Goal: Information Seeking & Learning: Learn about a topic

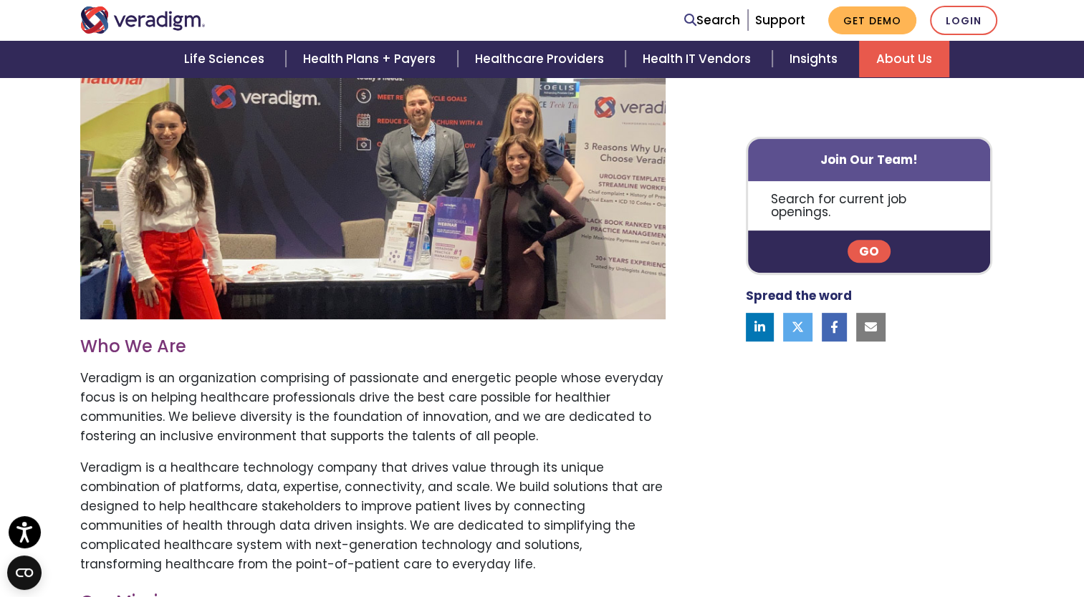
scroll to position [239, 0]
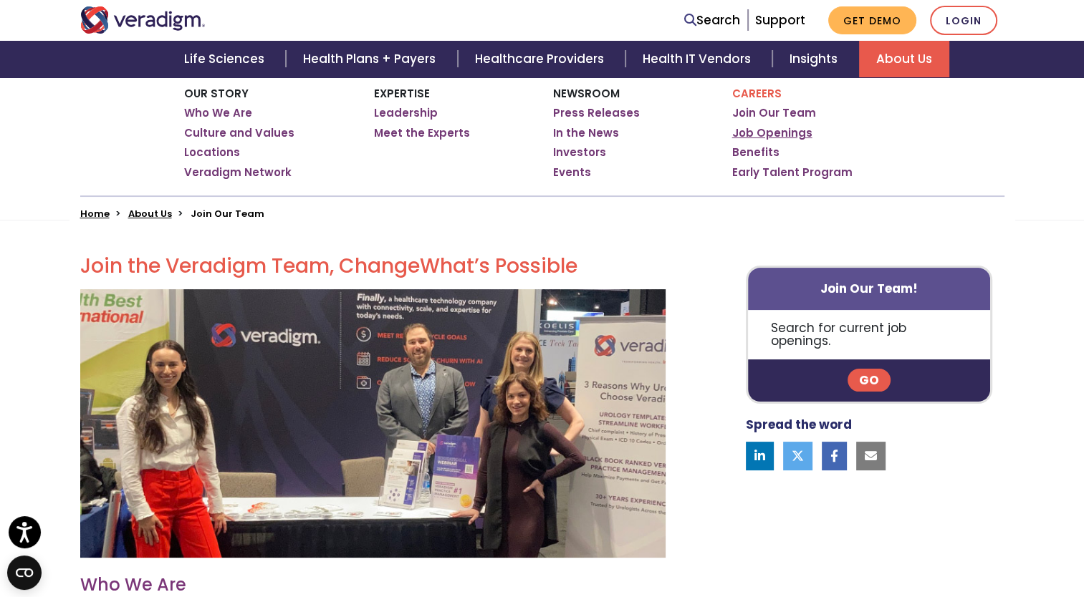
click at [762, 134] on link "Job Openings" at bounding box center [772, 133] width 80 height 14
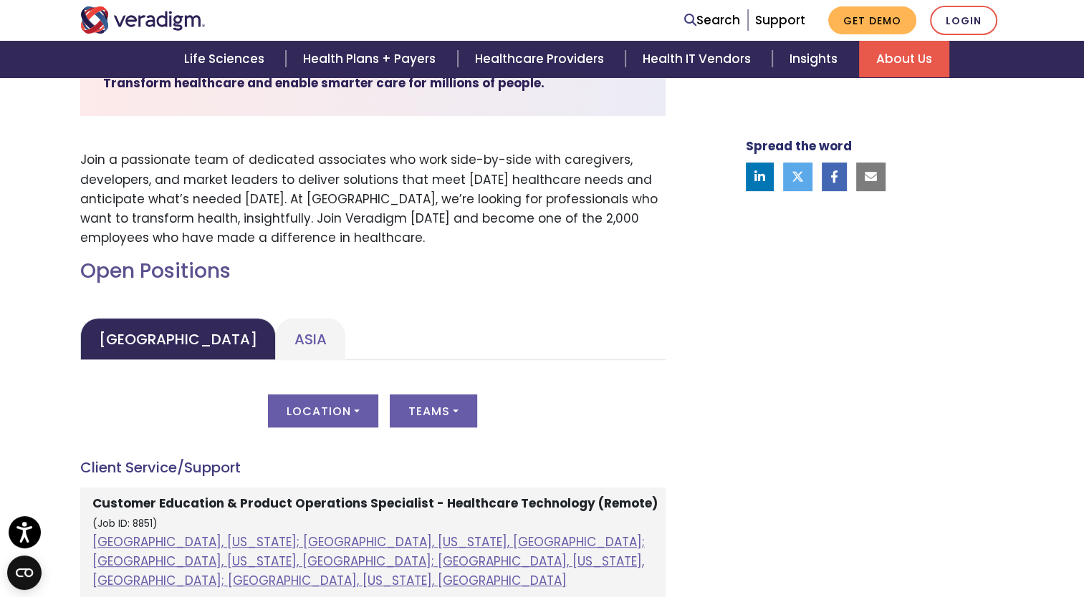
scroll to position [716, 0]
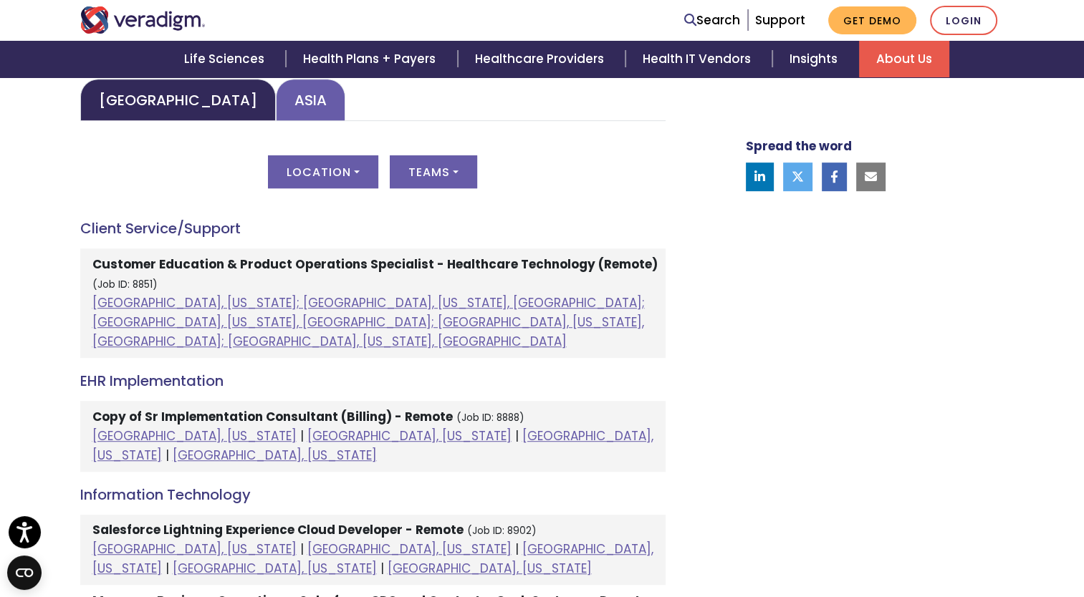
click at [276, 99] on link "Asia" at bounding box center [310, 100] width 69 height 42
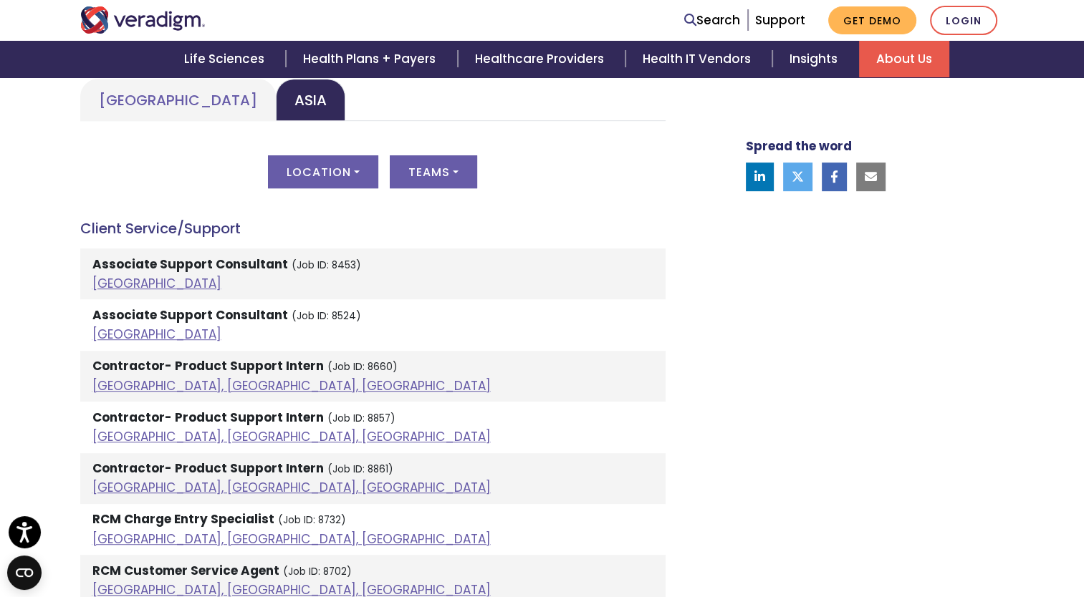
click at [327, 161] on button "Location" at bounding box center [323, 171] width 110 height 33
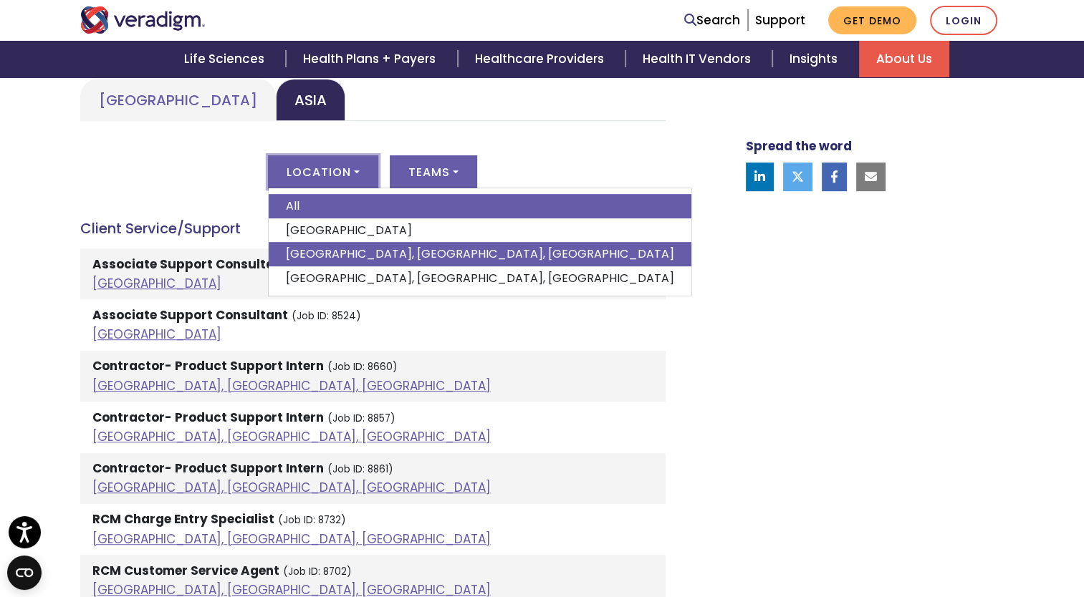
click at [324, 259] on link "Pune, Maharashtra, India" at bounding box center [480, 254] width 423 height 24
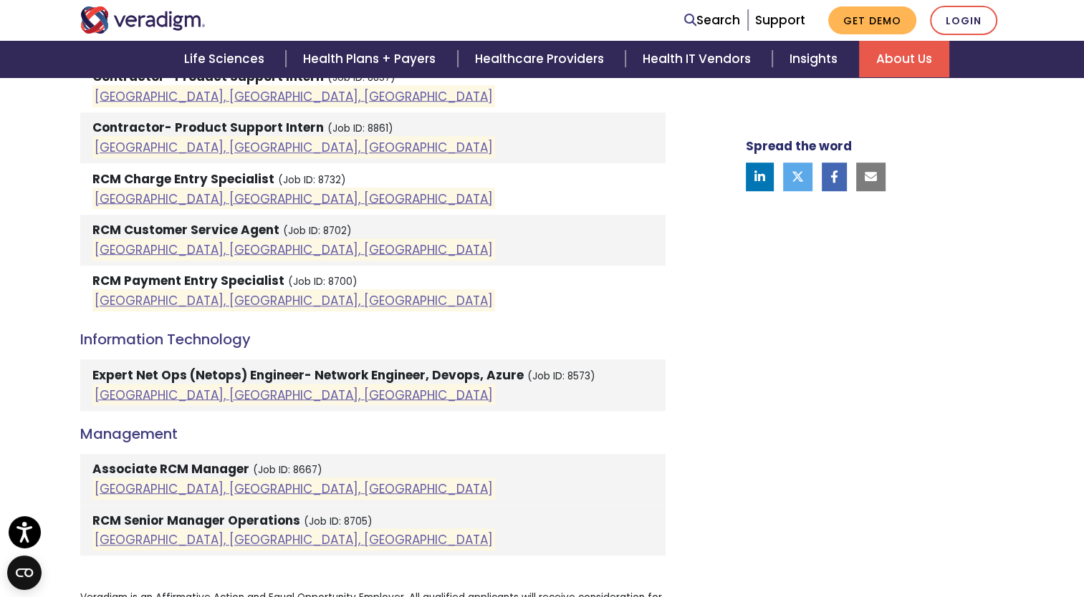
scroll to position [1193, 0]
